Goal: Task Accomplishment & Management: Use online tool/utility

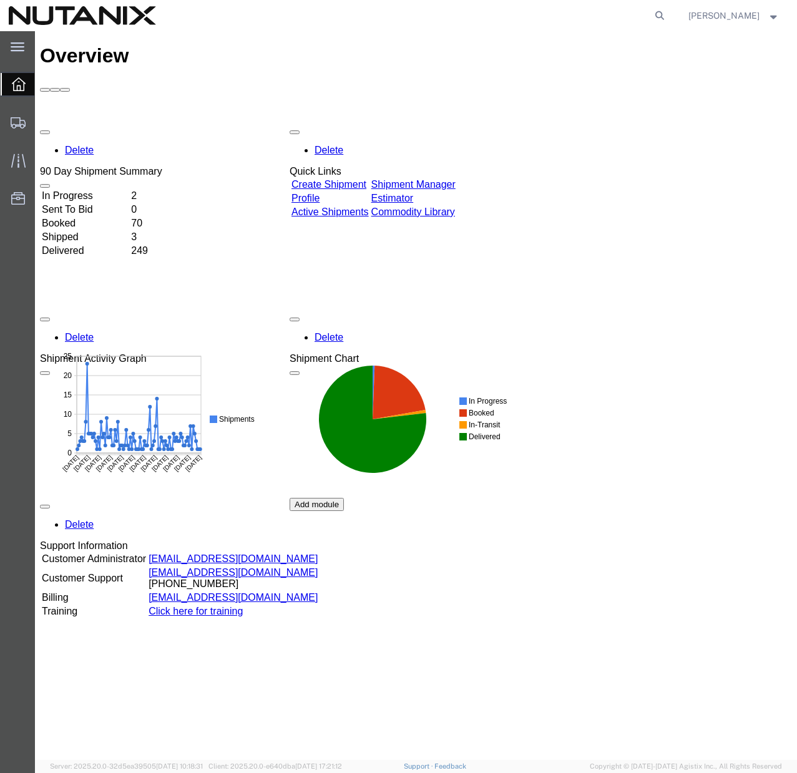
click at [365, 179] on link "Create Shipment" at bounding box center [328, 184] width 75 height 11
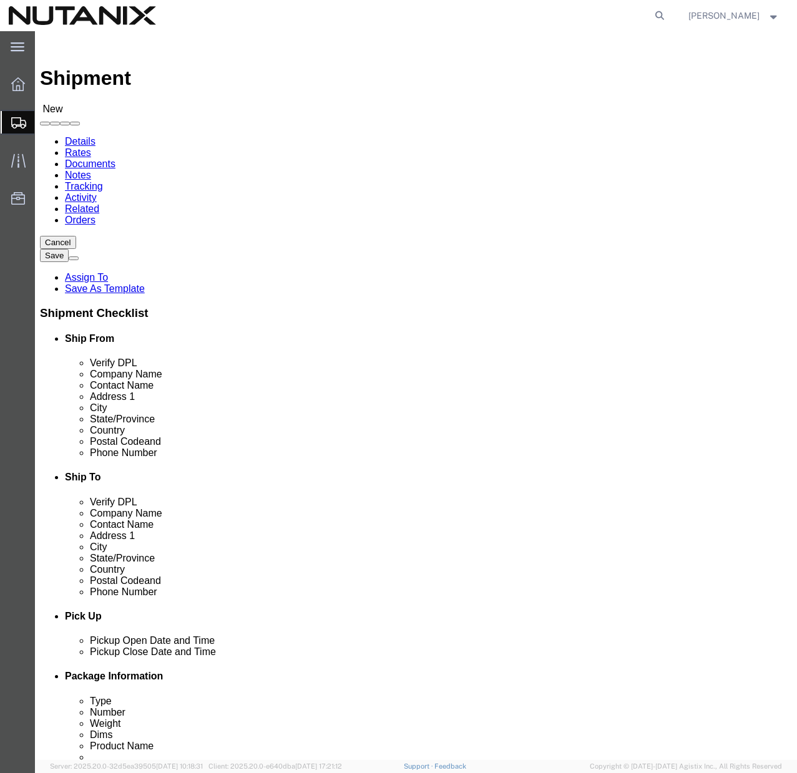
select select
click span
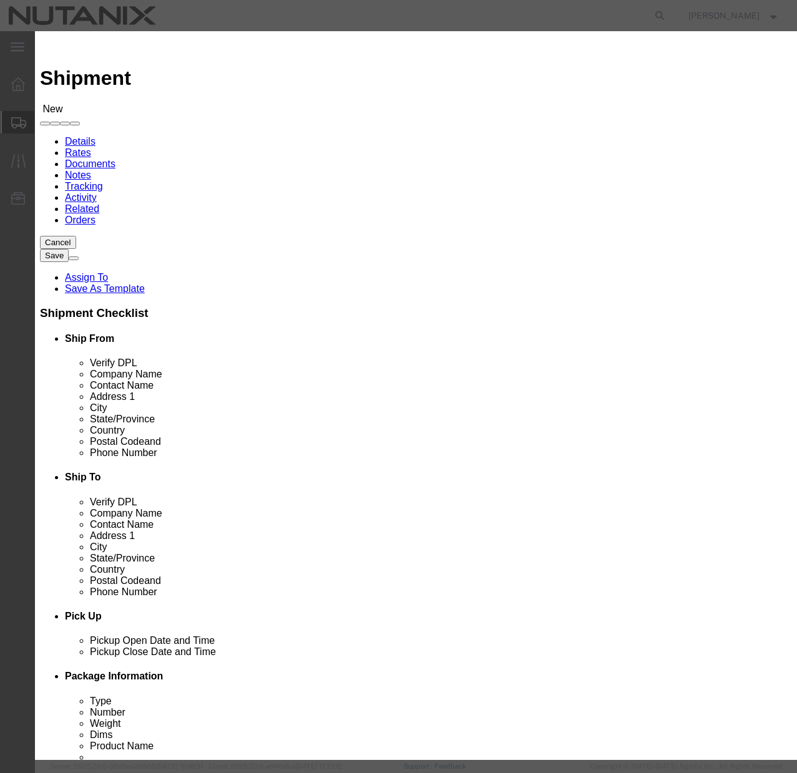
click button "Select"
select select
type input "Nutanix / [GEOGRAPHIC_DATA]"
type input "[PERSON_NAME]"
type input "[STREET_ADDRESS]"
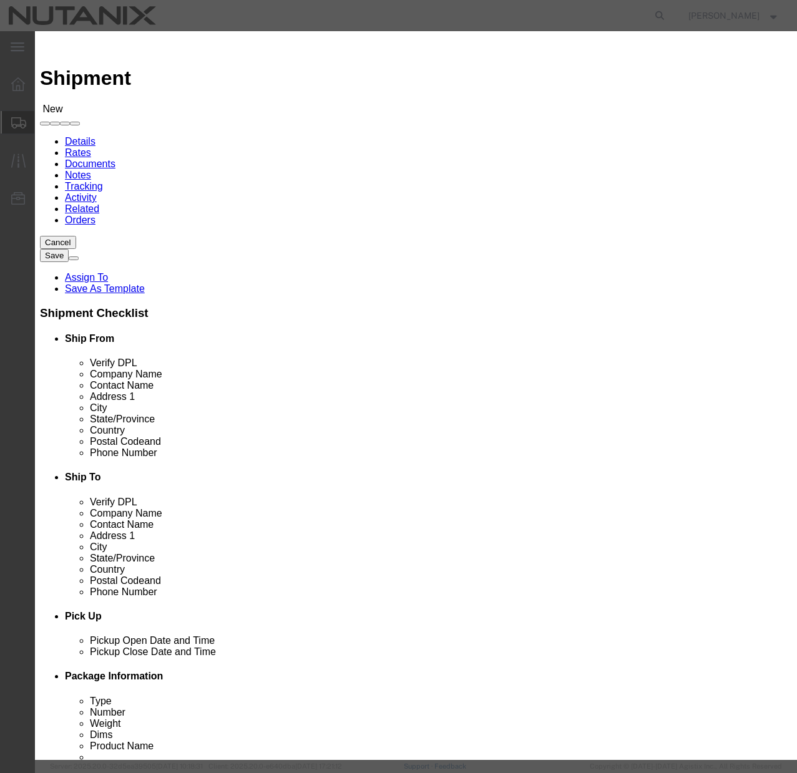
type input "Ste 700"
type input "[GEOGRAPHIC_DATA]"
type input "27701"
type input "[PHONE_NUMBER]"
type input "[PERSON_NAME][EMAIL_ADDRESS][PERSON_NAME][DOMAIN_NAME]"
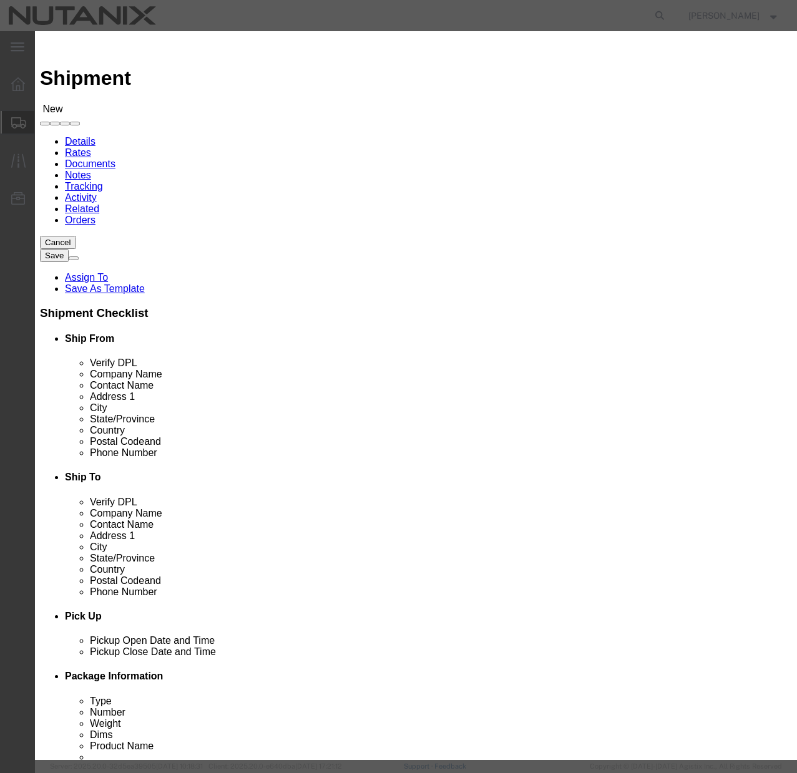
checkbox input "true"
select select "NC"
click button "Close"
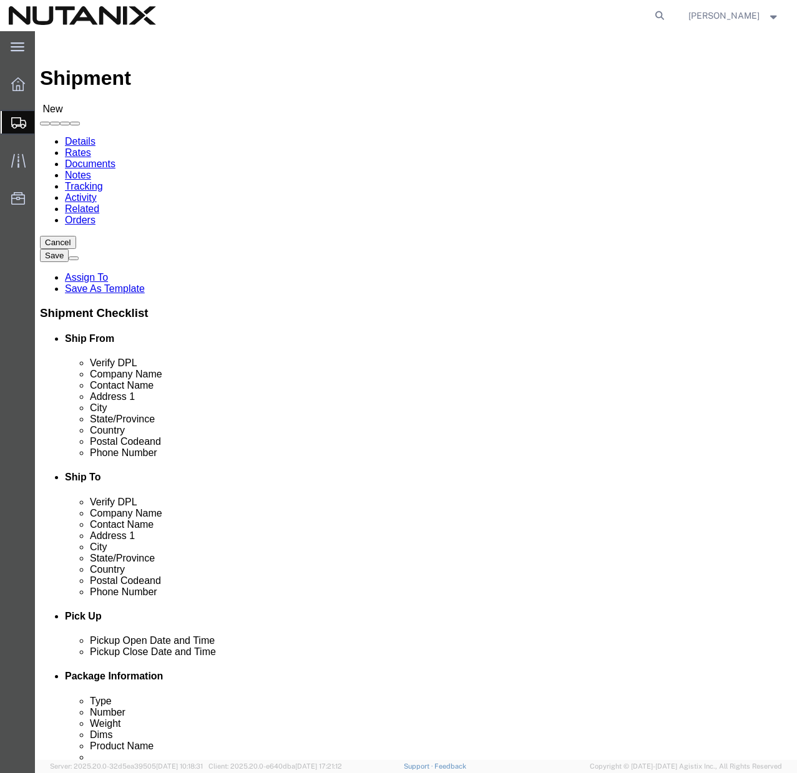
click input "text"
paste input "[PERSON_NAME]"
type input "[PERSON_NAME]"
click input "text"
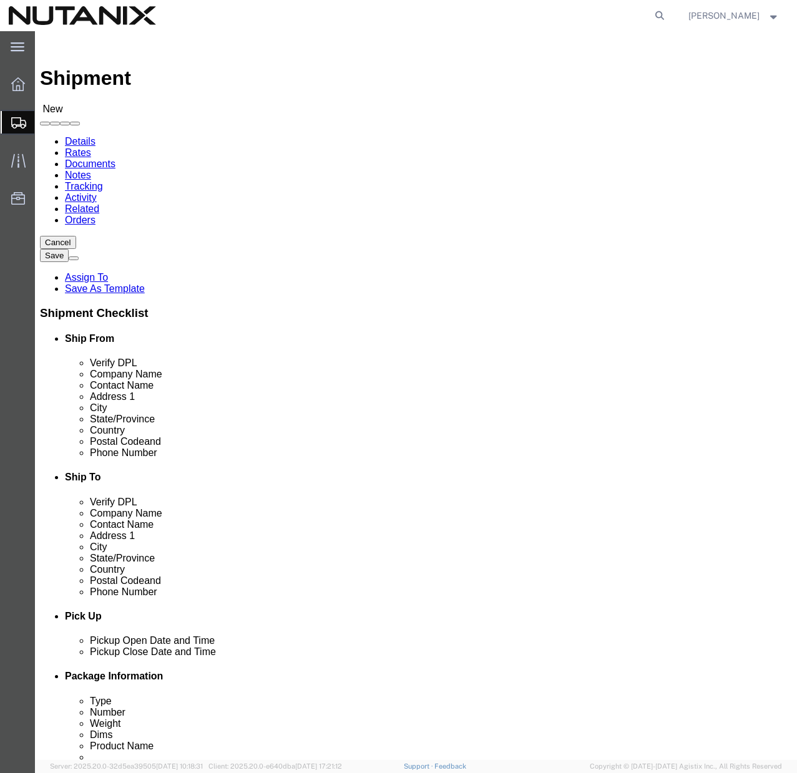
paste input "[PERSON_NAME]"
type input "[PERSON_NAME]"
click input "text"
paste input "[STREET_ADDRESS]"
type input "[STREET_ADDRESS]"
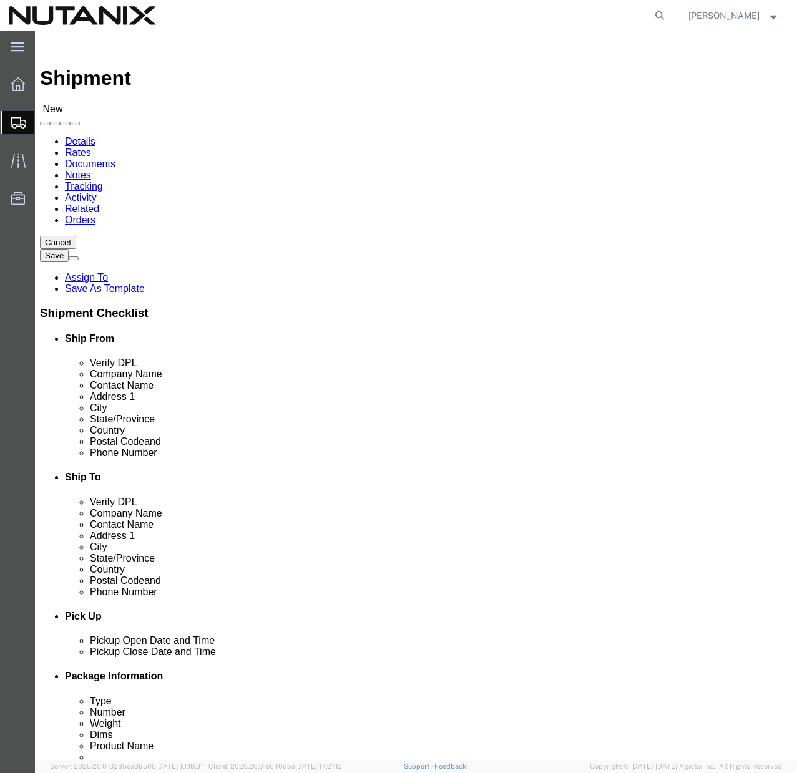
select select
click input "text"
type input "Austin"
select select
select select "AR"
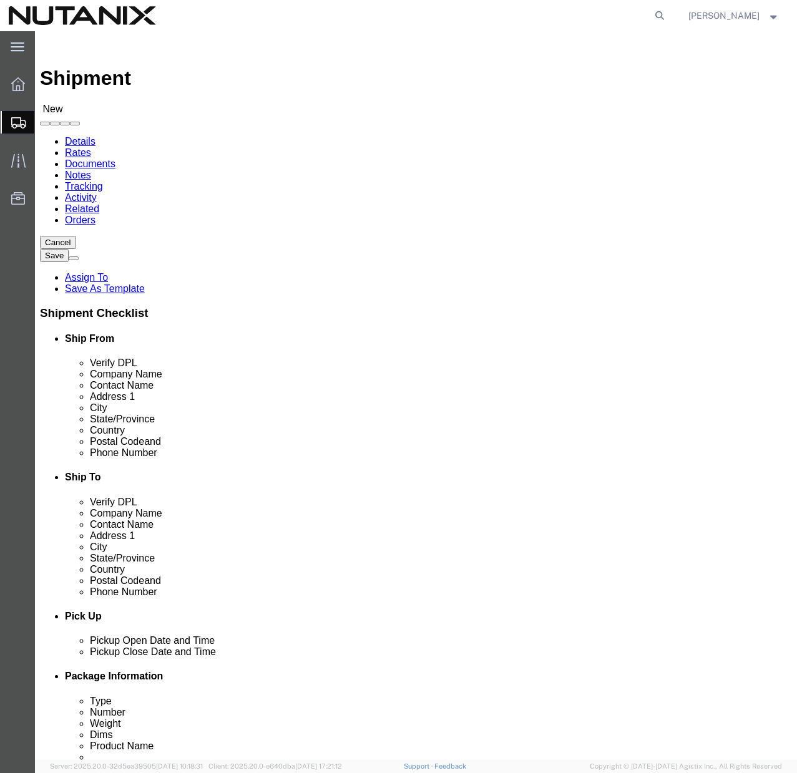
click input "Postal Code"
type input "72007"
select select
click input "text"
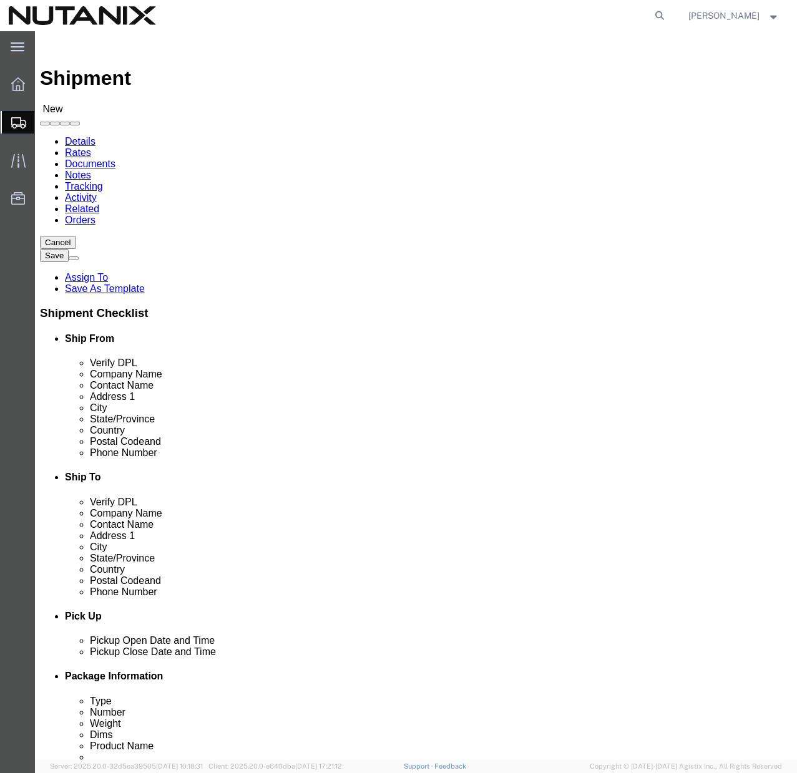
paste input "928) 245-4102"
click input "928) 245-4102"
type input "[PHONE_NUMBER]"
click input "text"
paste input "[PERSON_NAME][EMAIL_ADDRESS][PERSON_NAME][DOMAIN_NAME]"
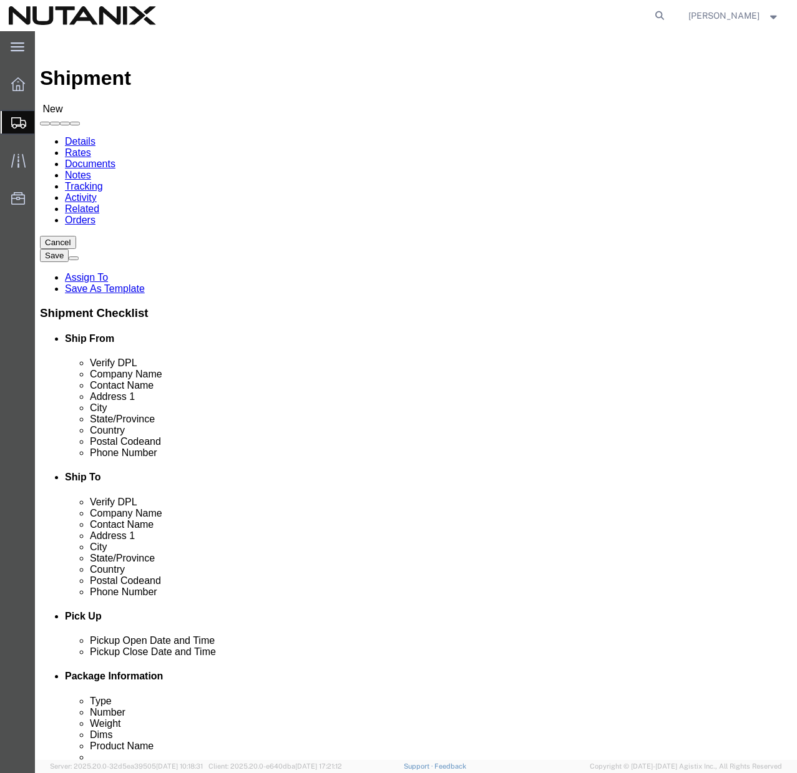
type input "[PERSON_NAME][EMAIL_ADDRESS][PERSON_NAME][DOMAIN_NAME]"
click input "checkbox"
checkbox input "true"
click div "ADDITIONAL INFORMATION"
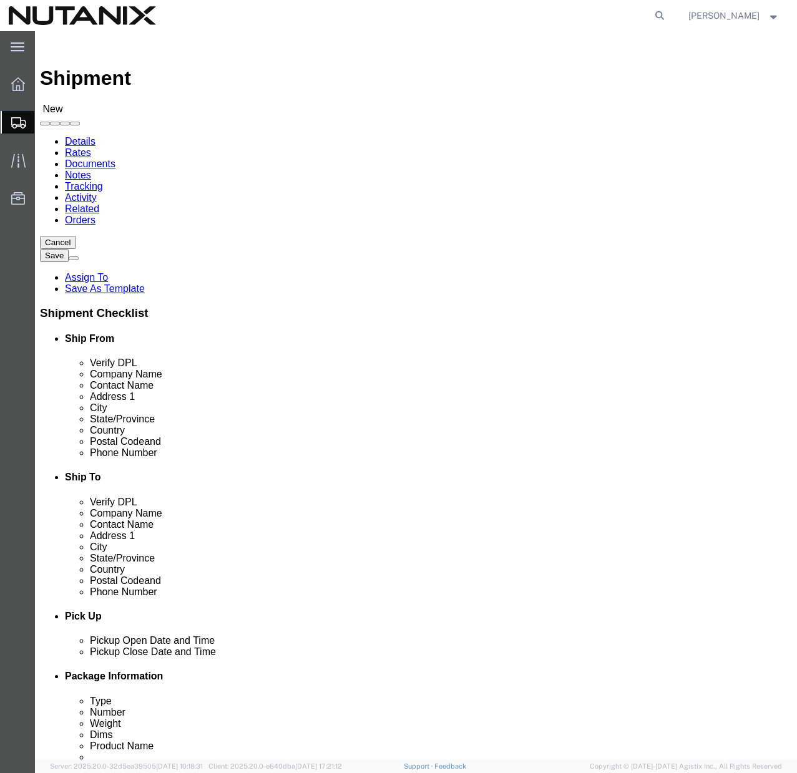
click input "[PERSON_NAME][EMAIL_ADDRESS][PERSON_NAME][DOMAIN_NAME]"
click input "checkbox"
checkbox input "true"
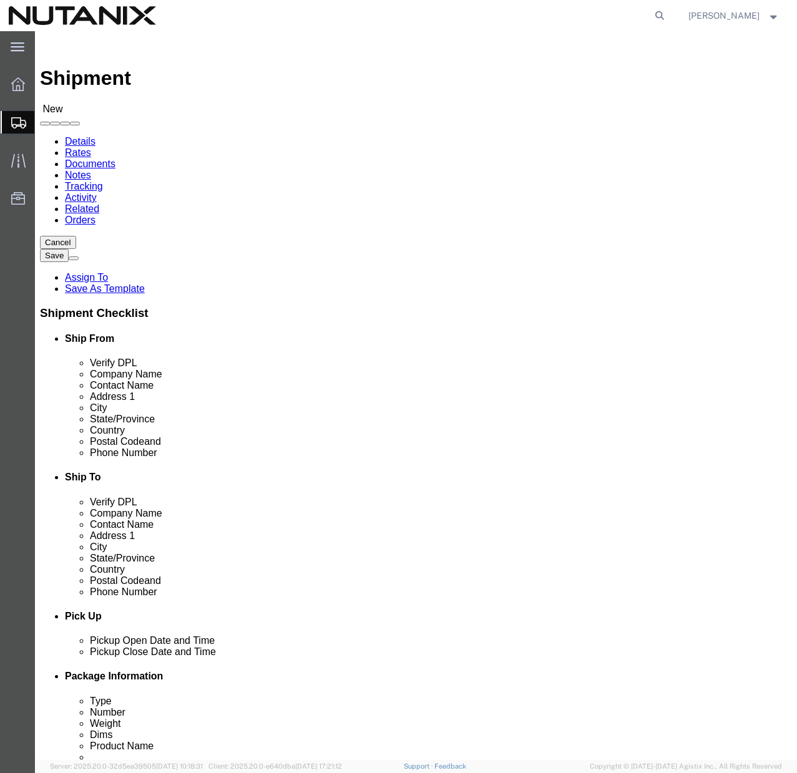
click div "ADDITIONAL INFORMATION"
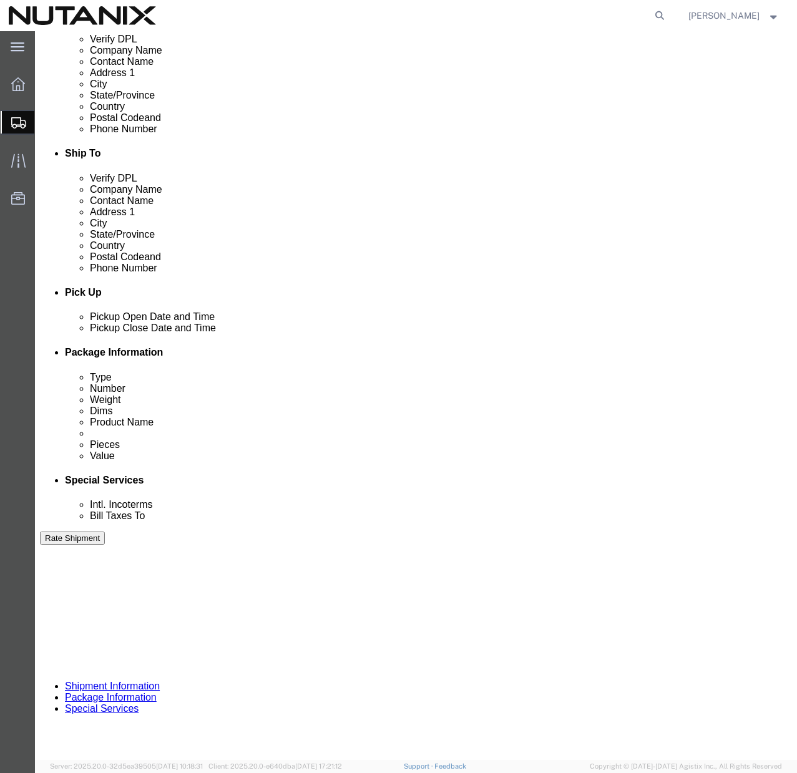
scroll to position [343, 0]
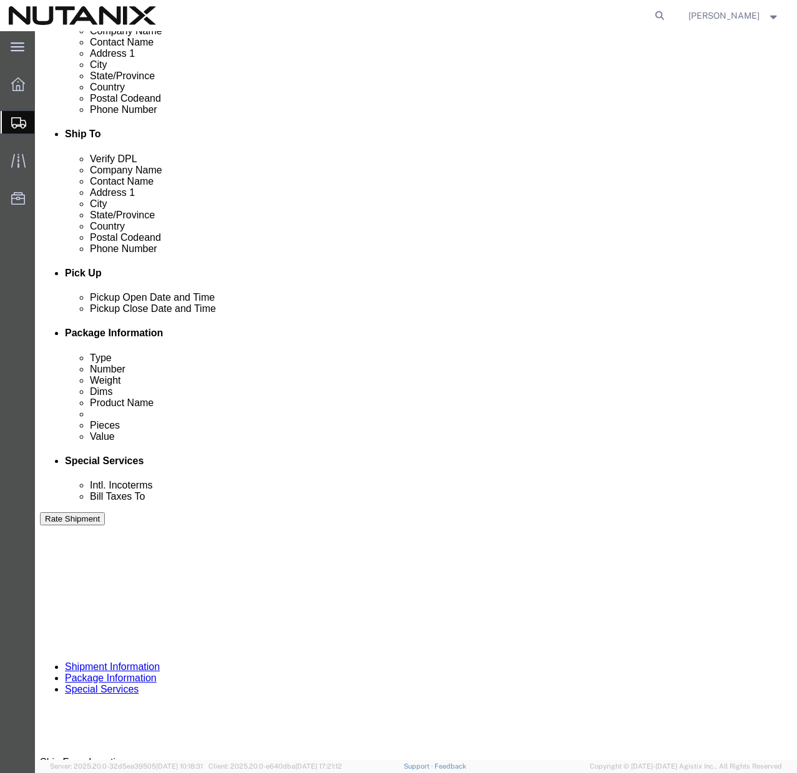
click input "text"
type input "79101"
click select "Select Account Type Activity ID Airline Appointment Number ASN Batch Request # …"
select select "PURCHORD"
click select "Select Account Type Activity ID Airline Appointment Number ASN Batch Request # …"
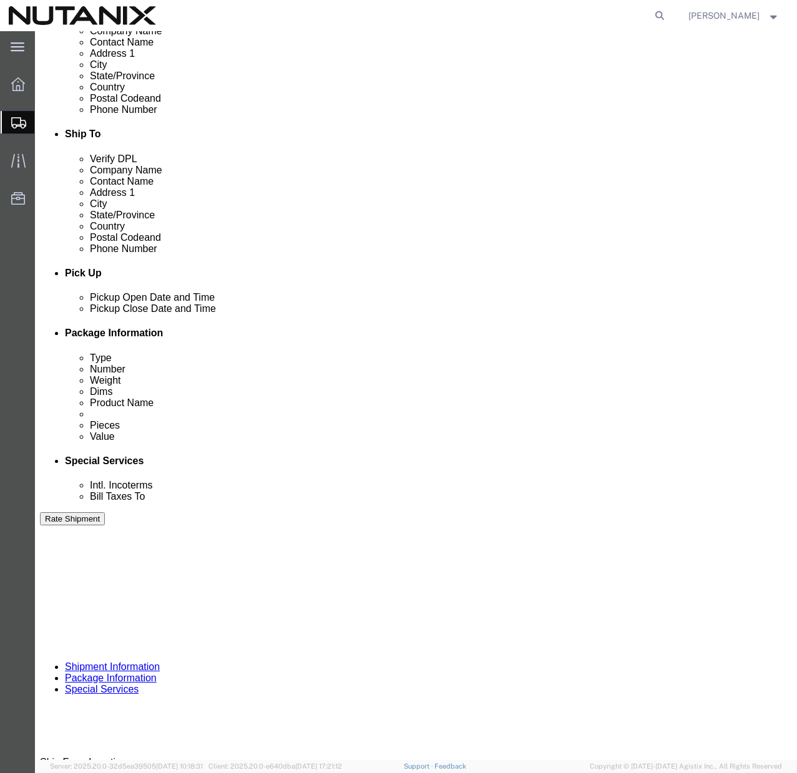
click input "text"
paste input "TASK0442562"
type input "TASK0442562"
click div "Ship From Location Location My Profile Location [GEOGRAPHIC_DATA] - [GEOGRAPHIC…"
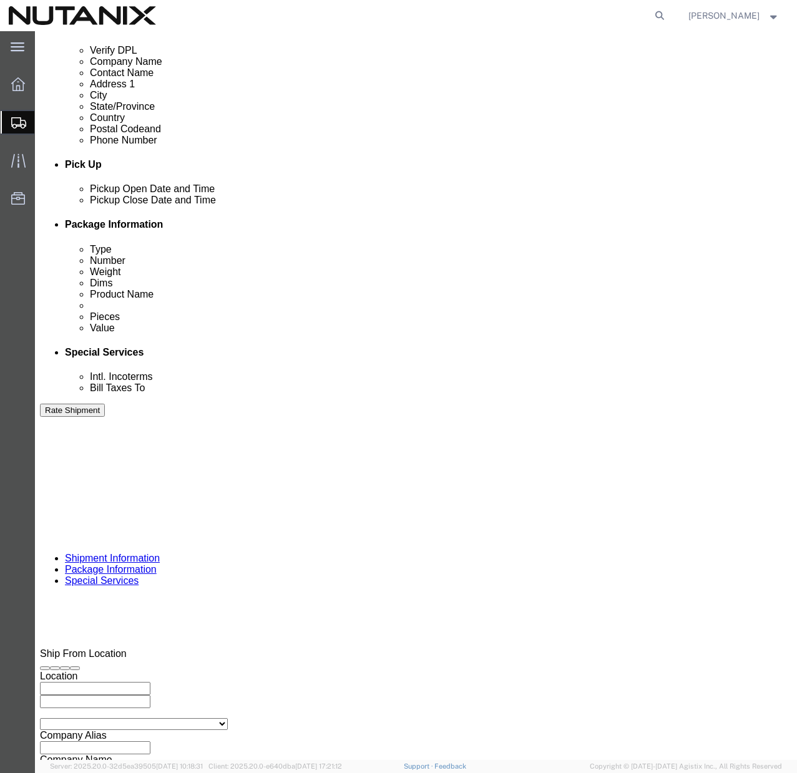
scroll to position [453, 0]
click button "Continue"
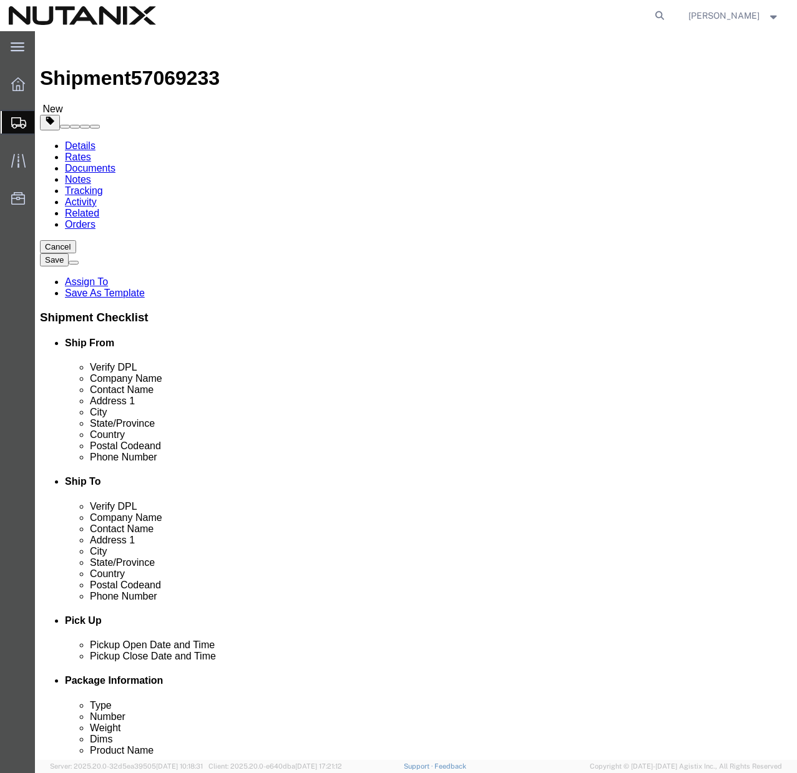
click select "Select Bale(s) Basket(s) Bolt(s) Bottle(s) Buckets Bulk Bundle(s) Can(s) Cardbo…"
select select "YRPK"
click select "Select Bale(s) Basket(s) Bolt(s) Bottle(s) Buckets Bulk Bundle(s) Can(s) Cardbo…"
click input "text"
type input "16"
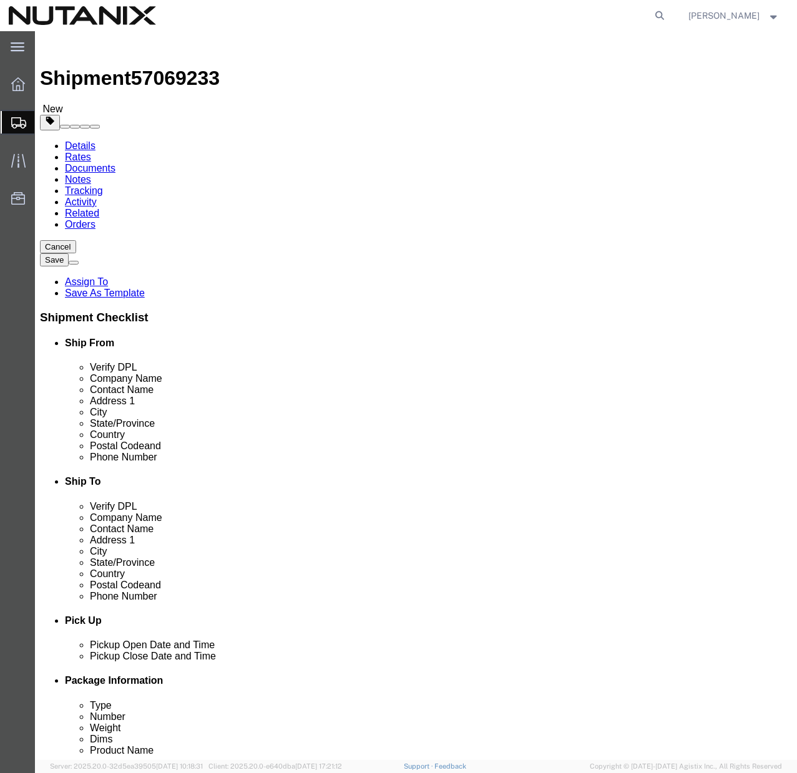
type input "12"
type input "4"
click input "0.00"
type input "6"
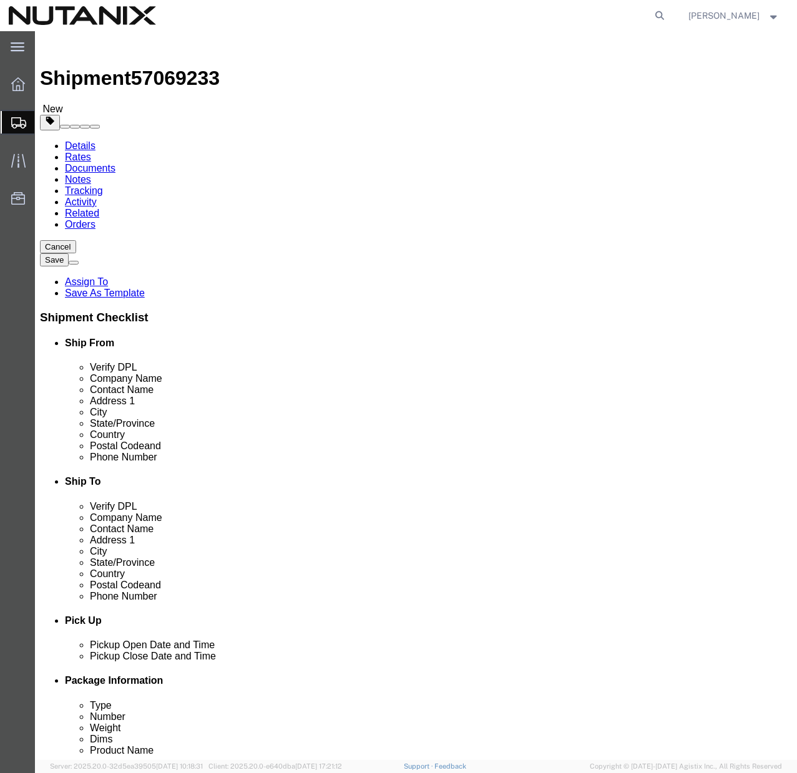
click div "Package Type Select Bale(s) Basket(s) Bolt(s) Bottle(s) Buckets Bulk Bundle(s) …"
click link "Add Content"
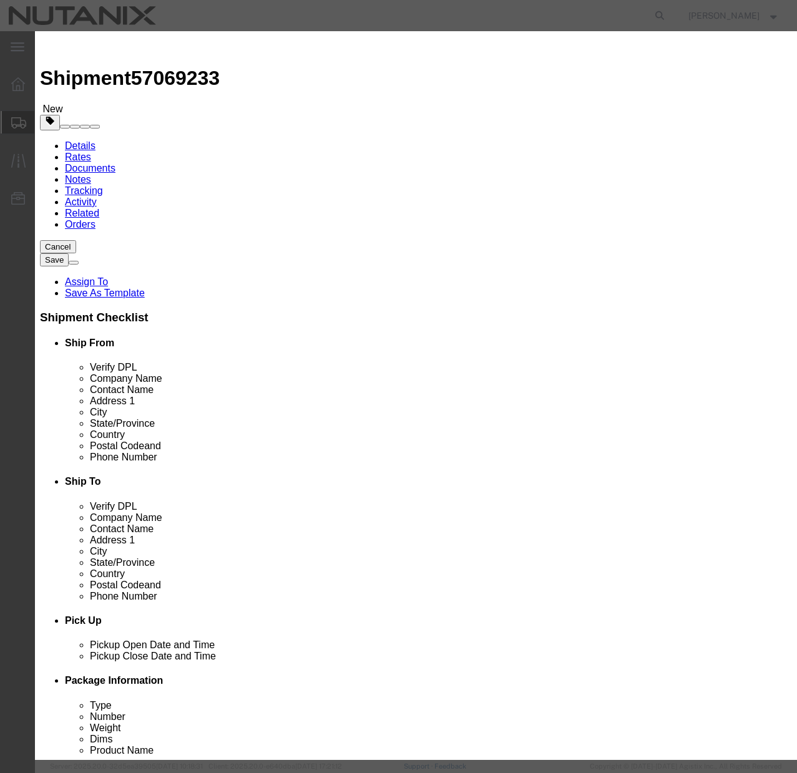
click input "text"
type input "14" MacBook Pro"
click input "0"
type input "2"
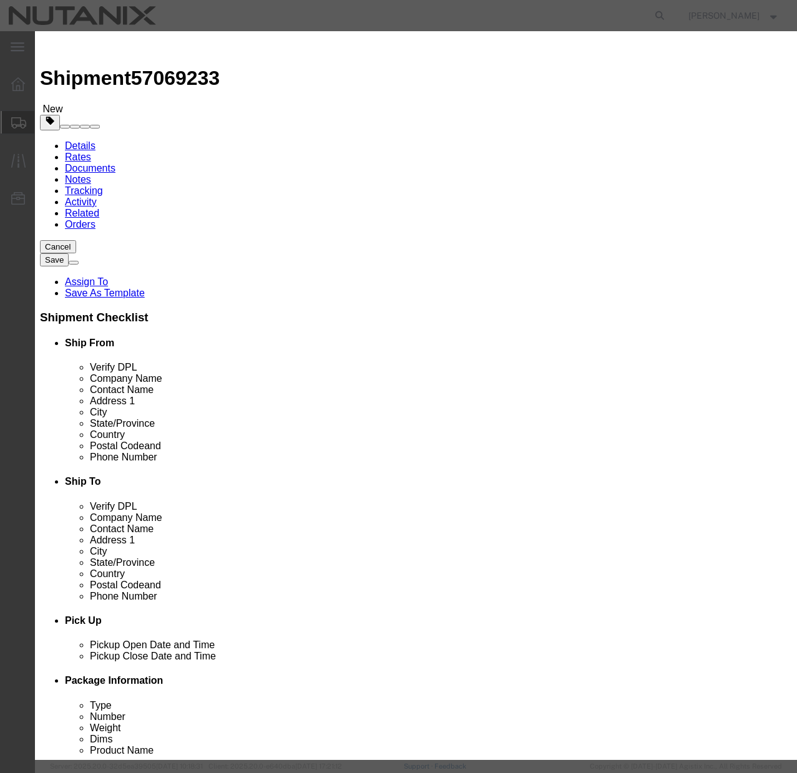
click input "text"
type input "1850"
click div "Commodity library Product Name 14" MacBook Pro Pieces 2 Select Bag Barrels 100B…"
click input "checkbox"
checkbox input "true"
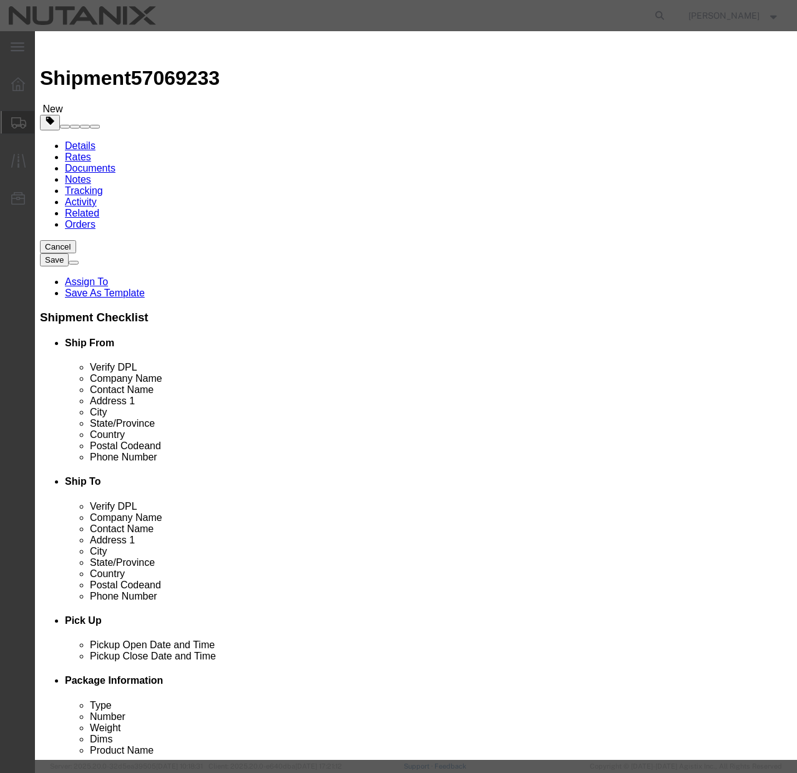
click input "Ion Contained in Equipment (UN3481, PI967)"
checkbox input "true"
click input "2"
type input "1"
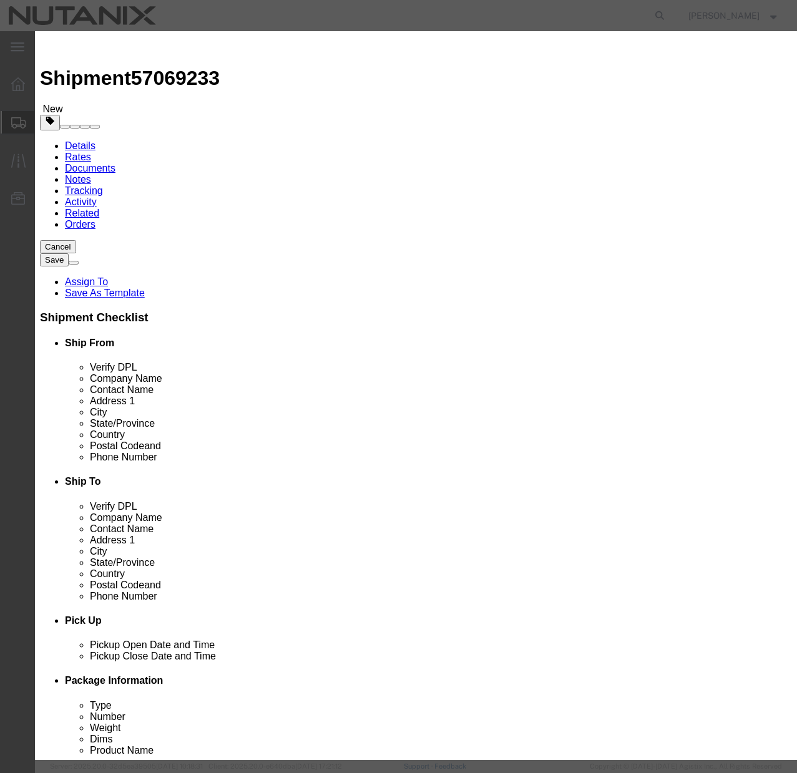
click div "Commodity library Product Name 14" MacBook Pro Pieces 1 Select Bag Barrels 100B…"
click input "925"
type input "1850"
click h3 "Add content"
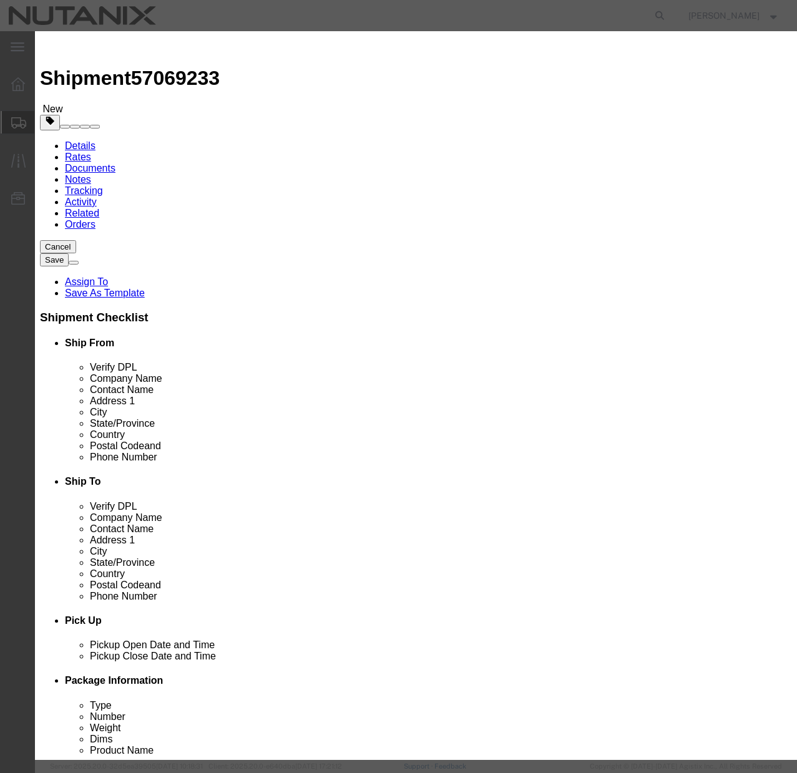
click button "Save & Close"
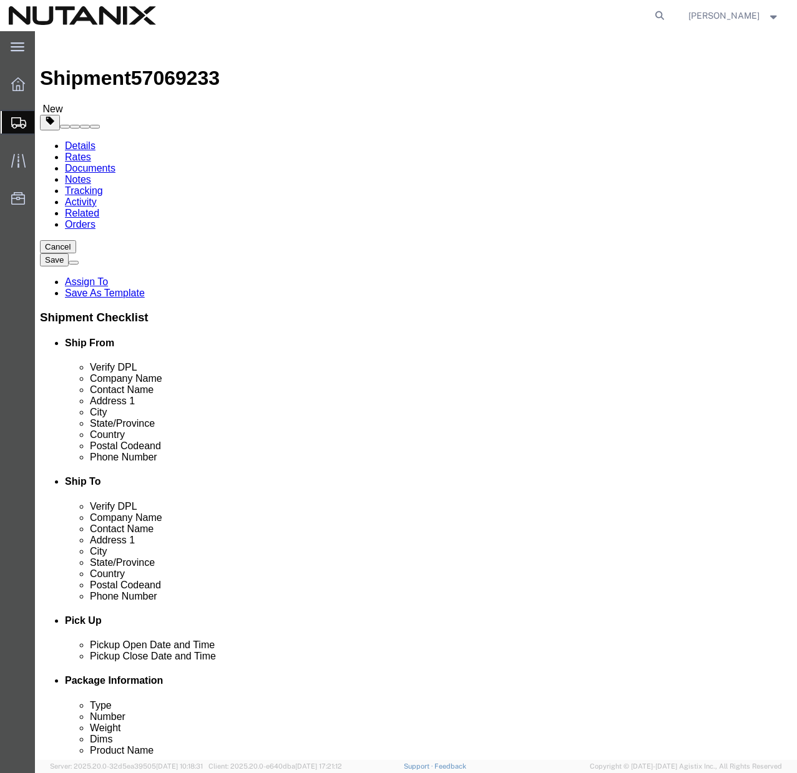
click button "Continue"
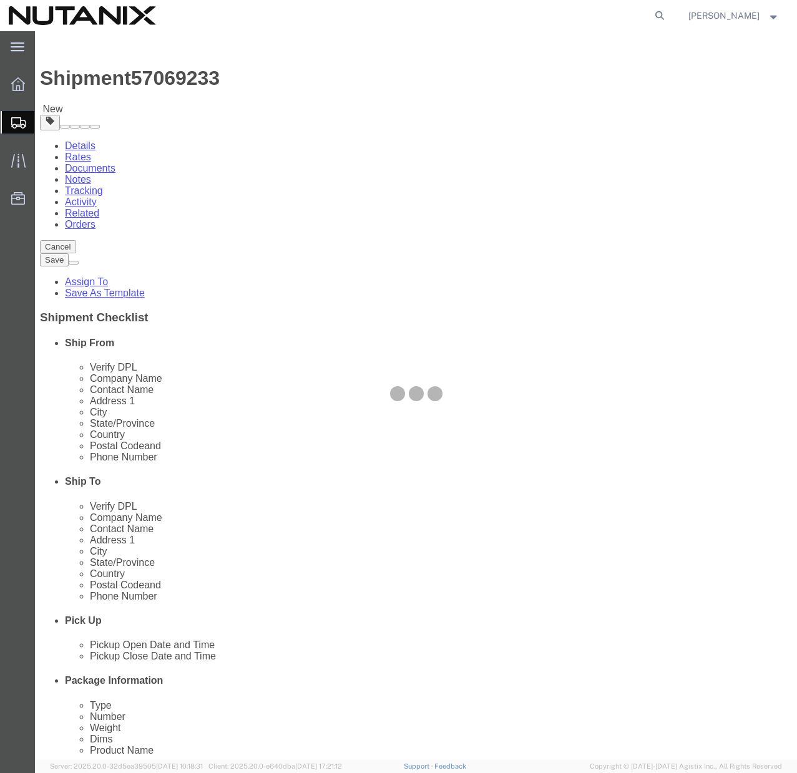
select select
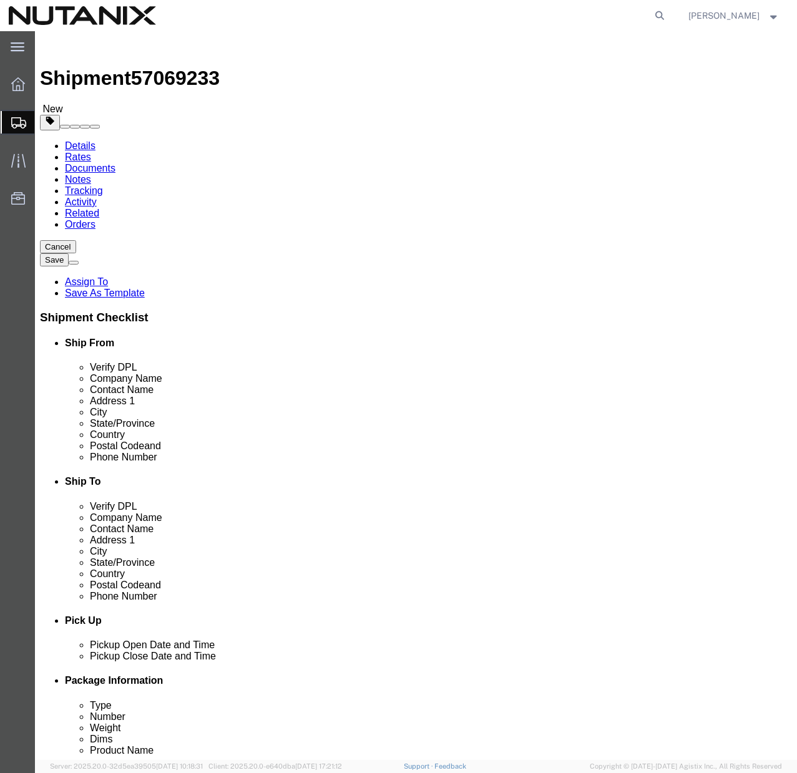
click select "Select Adult Signature Required Direct Signature Required No Signature Required…"
select select "SignReqOnDeliveryFlag"
click select "Select Adult Signature Required Direct Signature Required No Signature Required…"
click button "Rate Shipment"
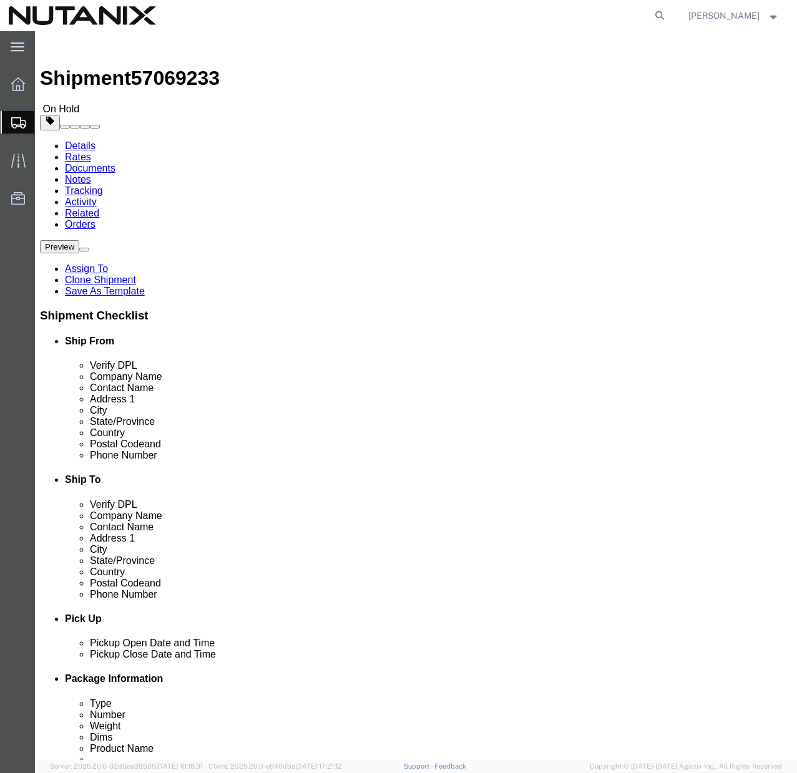
click button "Rate Shipment"
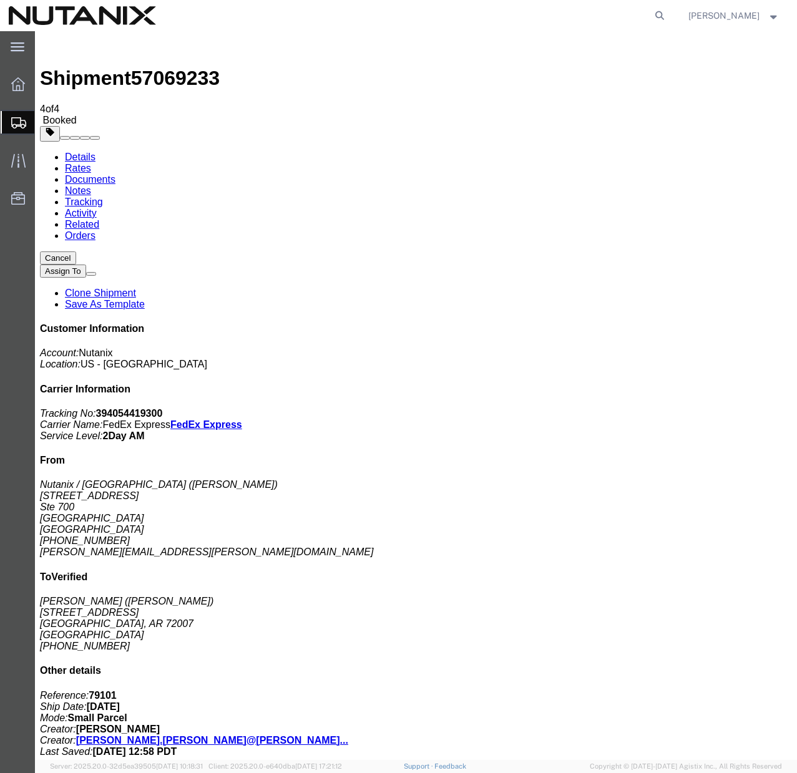
copy td "Tracking No.: 394054419300"
